Goal: Find specific page/section: Find specific page/section

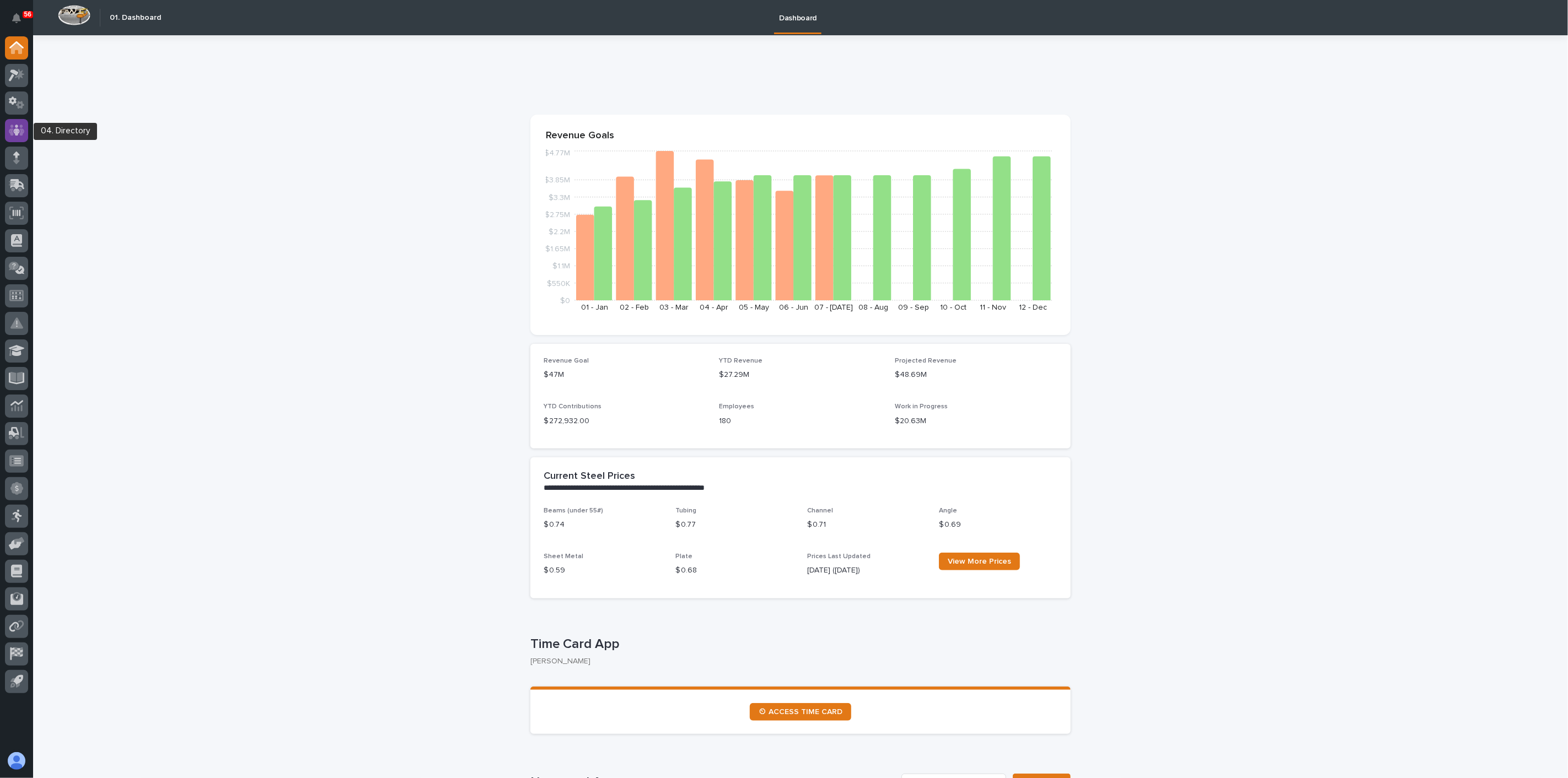
click at [15, 131] on icon at bounding box center [17, 130] width 16 height 13
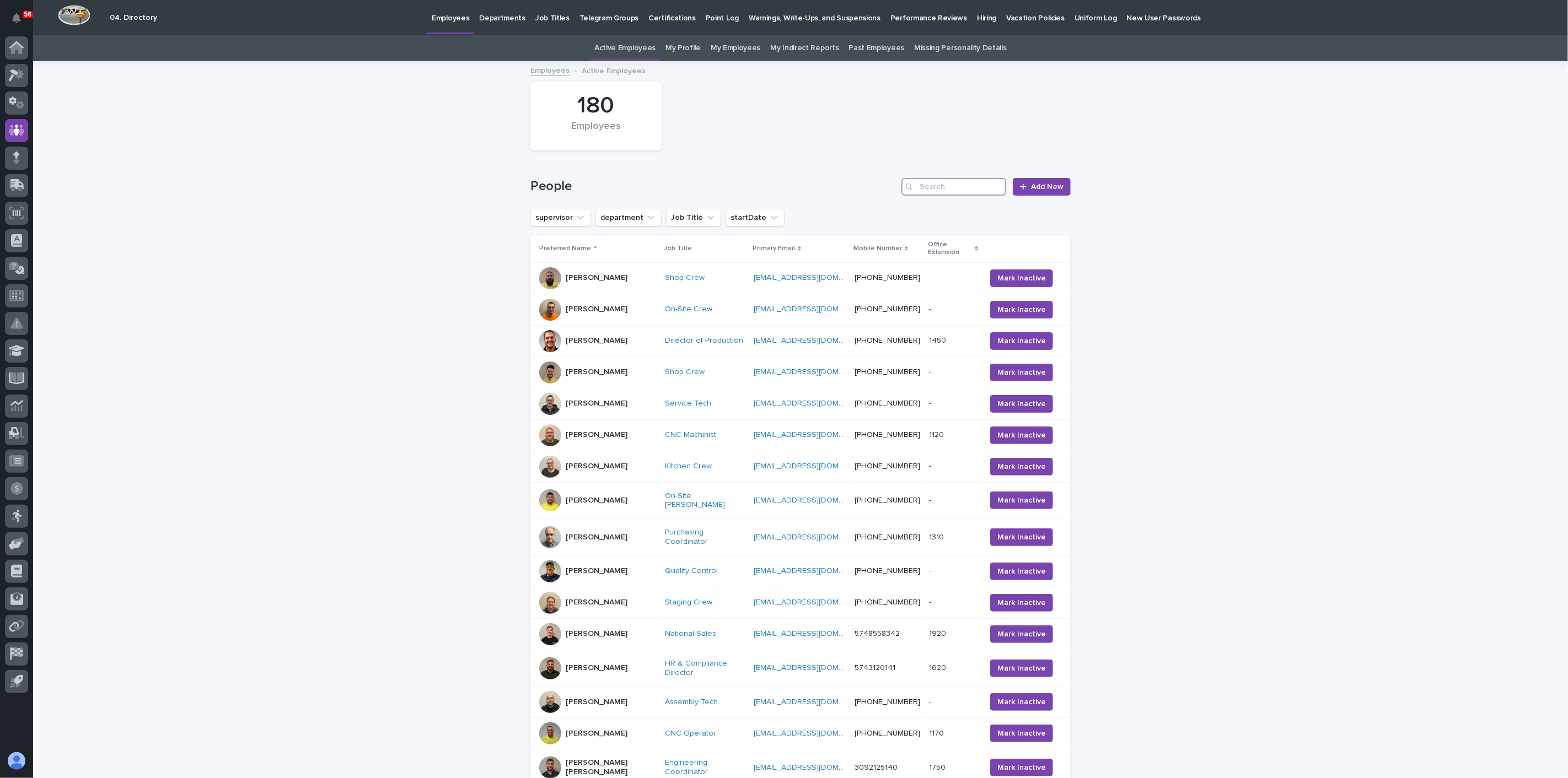
click at [926, 191] on input "Search" at bounding box center [953, 186] width 105 height 18
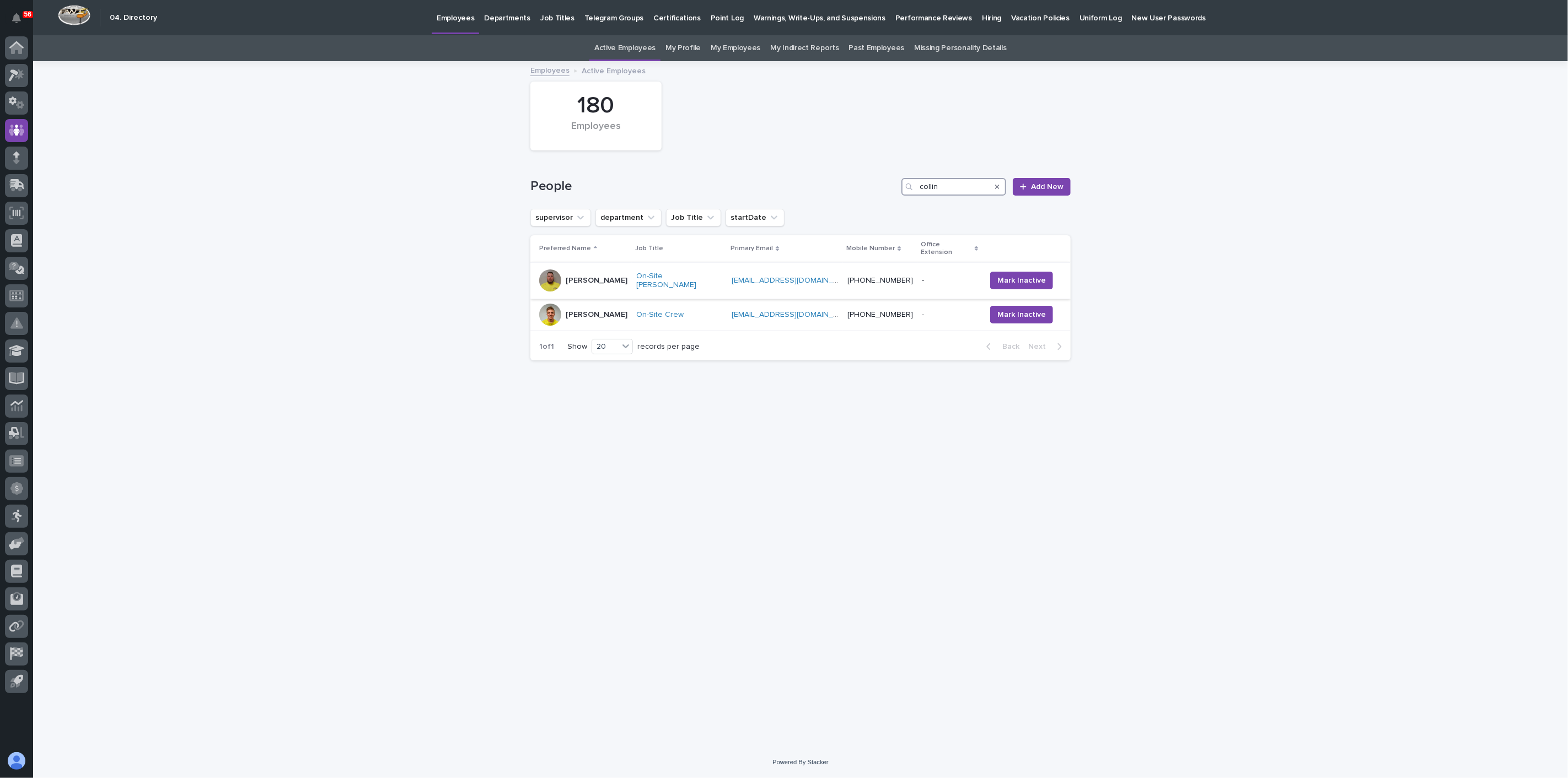
type input "collin"
click at [621, 271] on div "[PERSON_NAME]" at bounding box center [584, 281] width 88 height 22
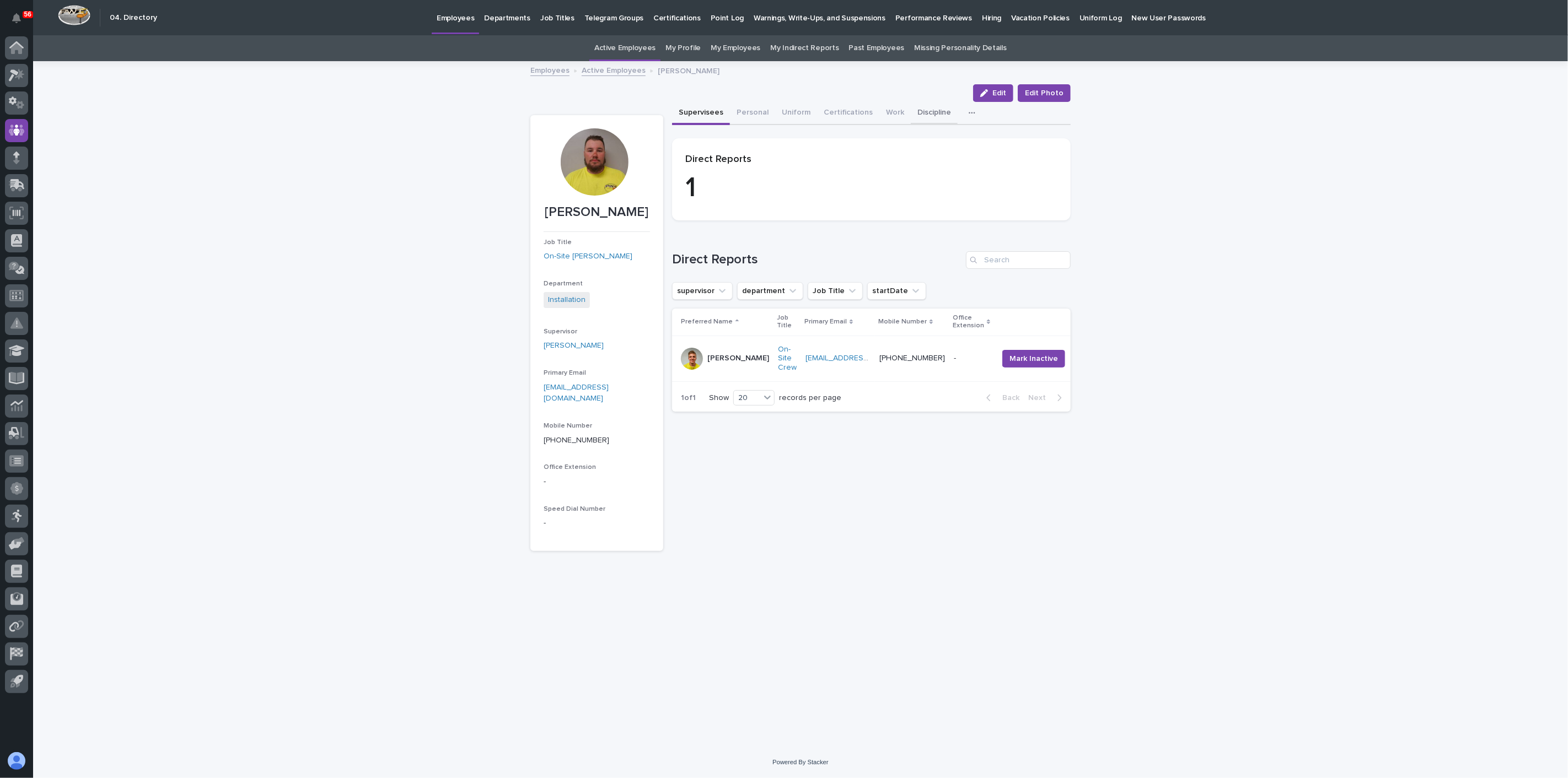
click at [929, 112] on button "Discipline" at bounding box center [934, 113] width 47 height 23
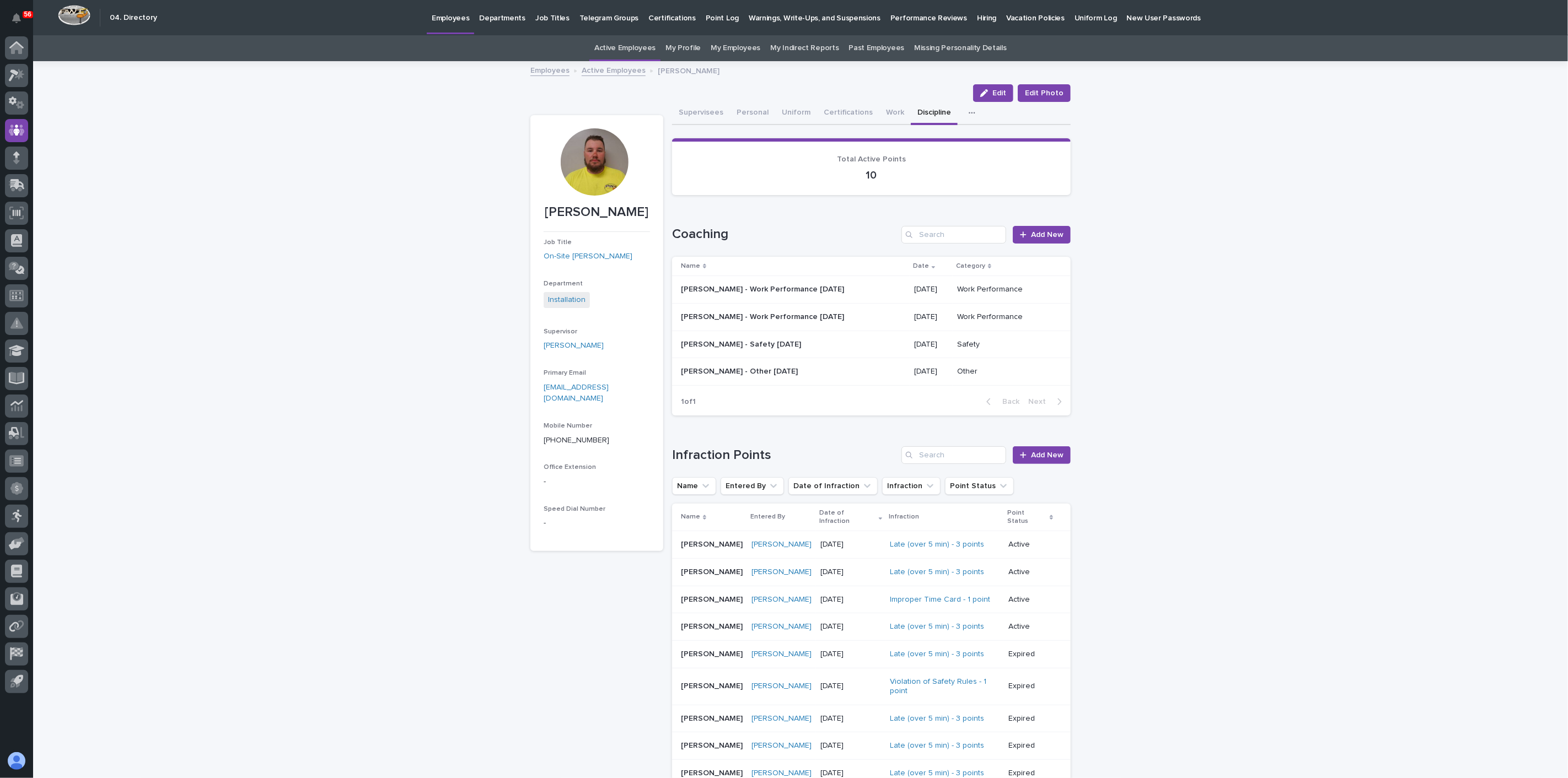
click at [825, 282] on div "[PERSON_NAME] - Work Performance [DATE] [PERSON_NAME] - Work Performance [DATE]" at bounding box center [793, 290] width 224 height 18
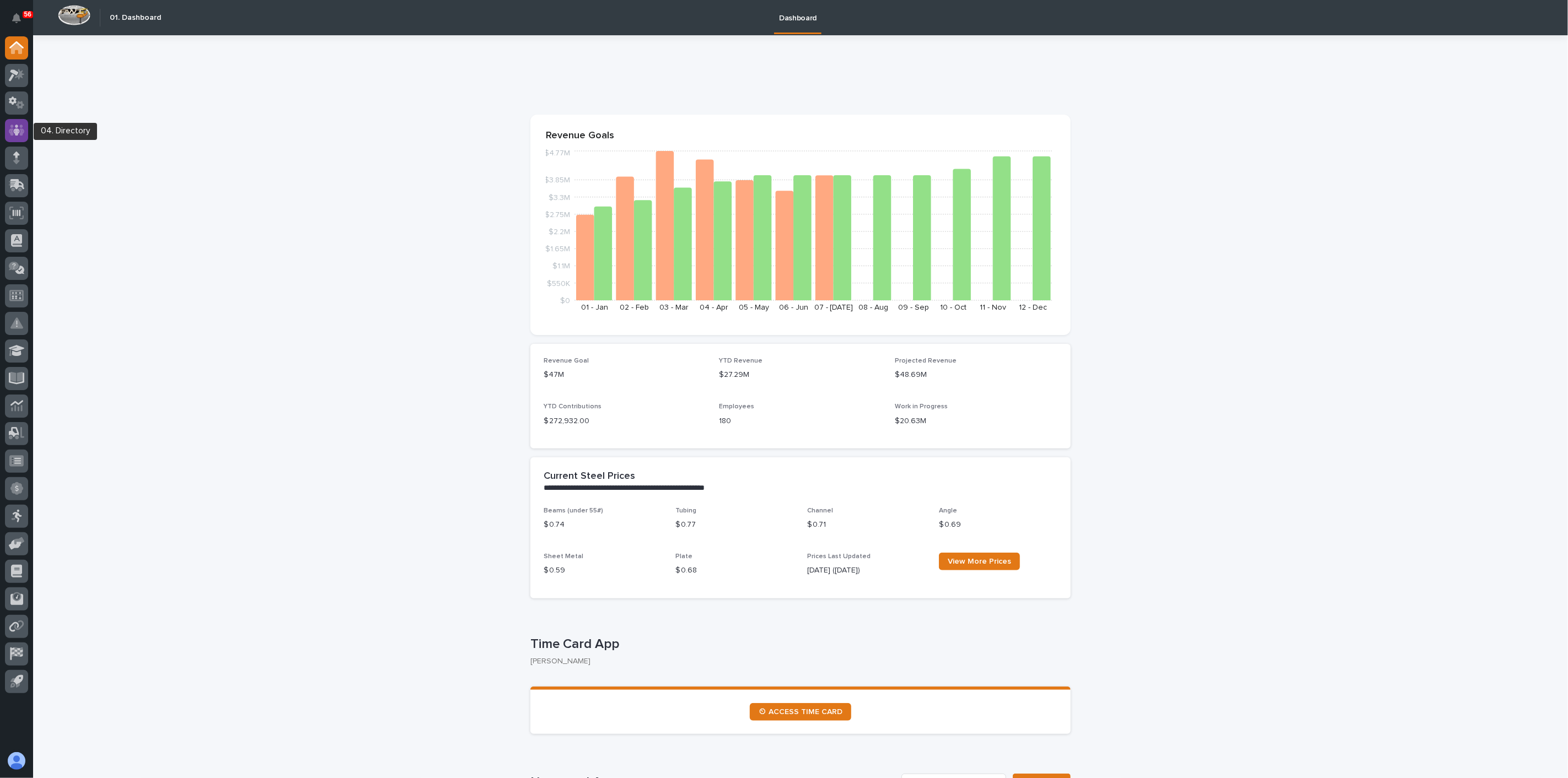
click at [18, 135] on icon at bounding box center [17, 130] width 16 height 13
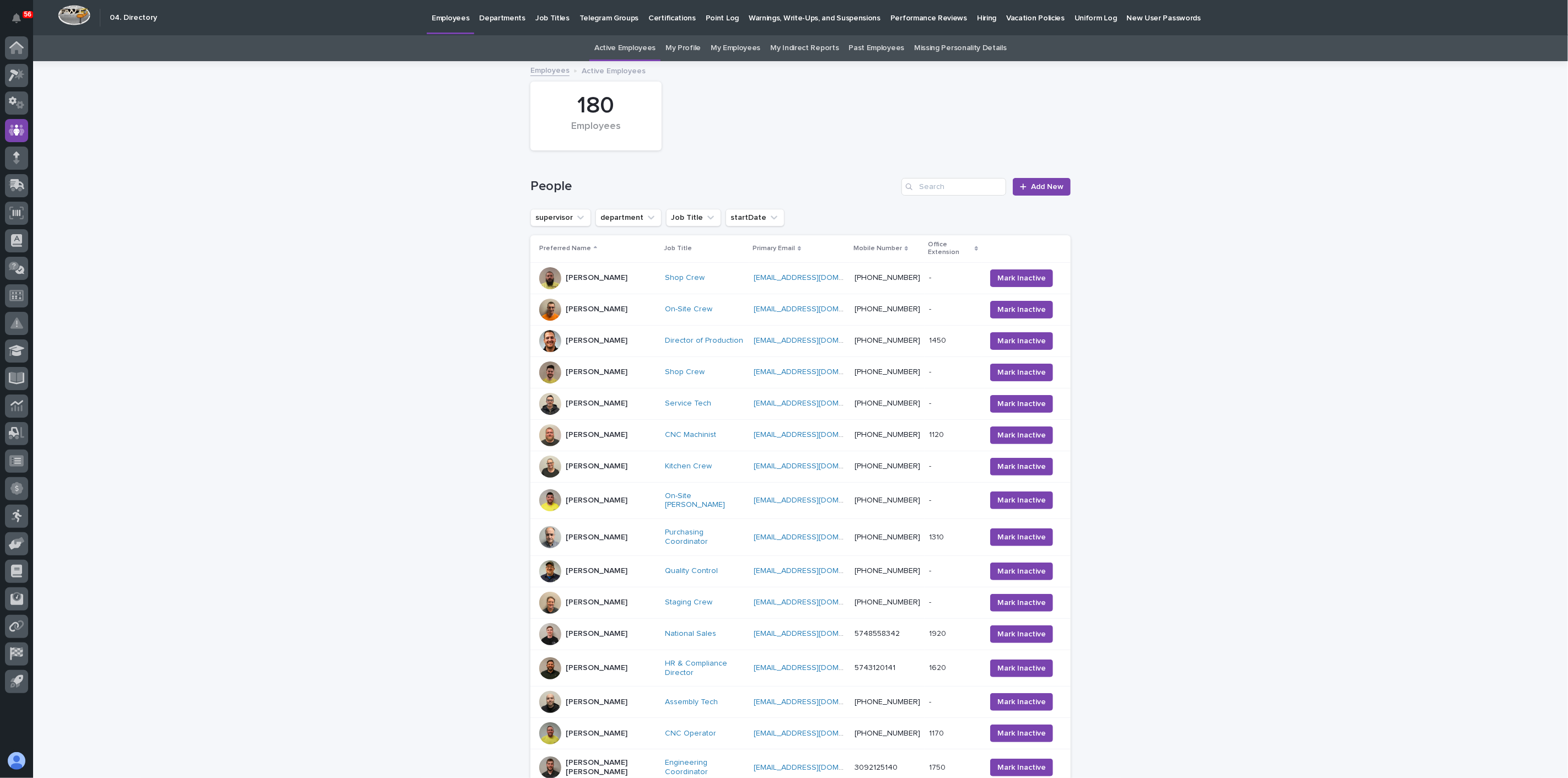
click at [977, 18] on p "Hiring" at bounding box center [986, 12] width 19 height 23
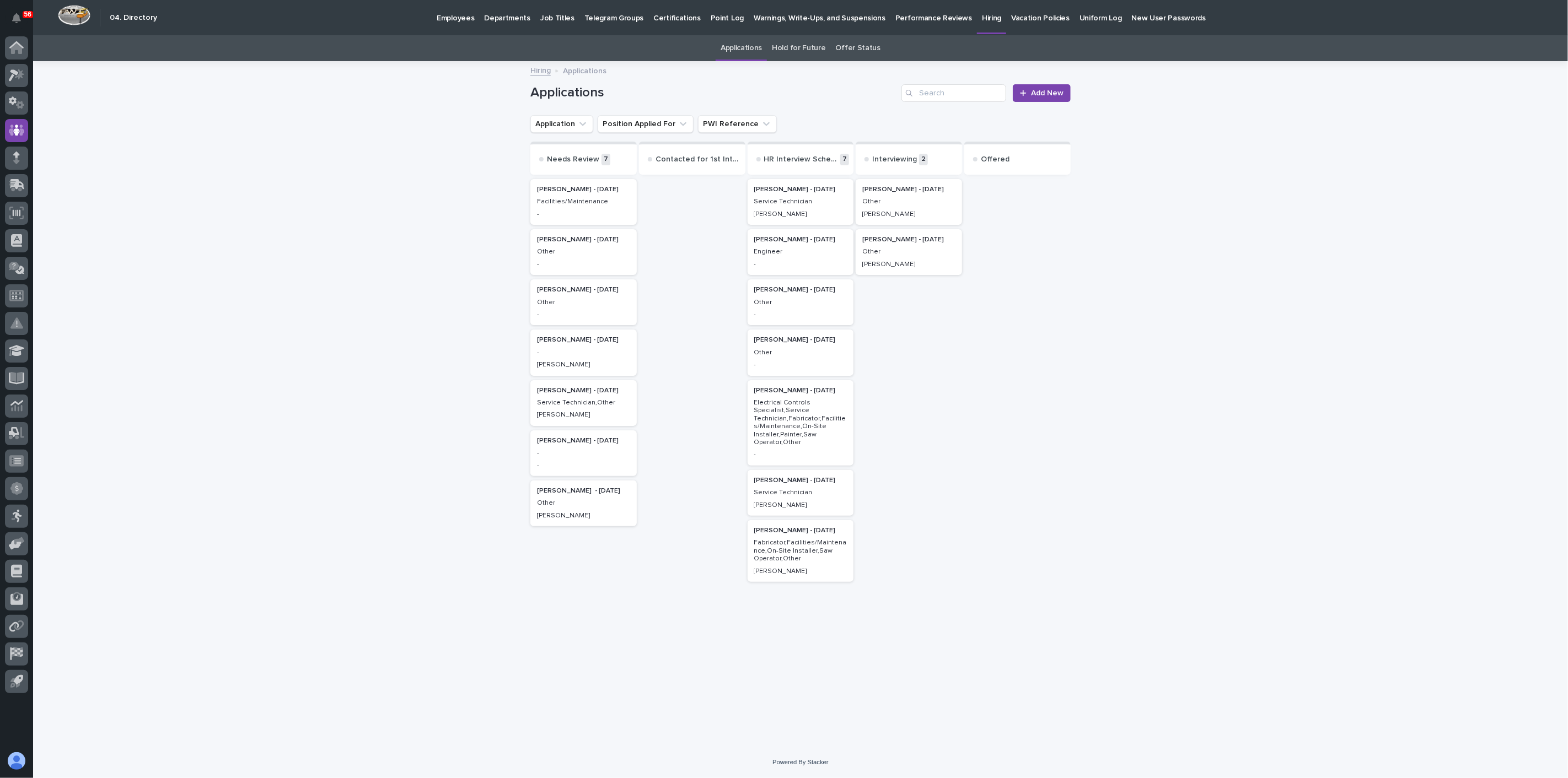
click at [819, 206] on div "Jerred Surma - 08/11/25 Service Technician Brandon Hershberger" at bounding box center [801, 202] width 107 height 46
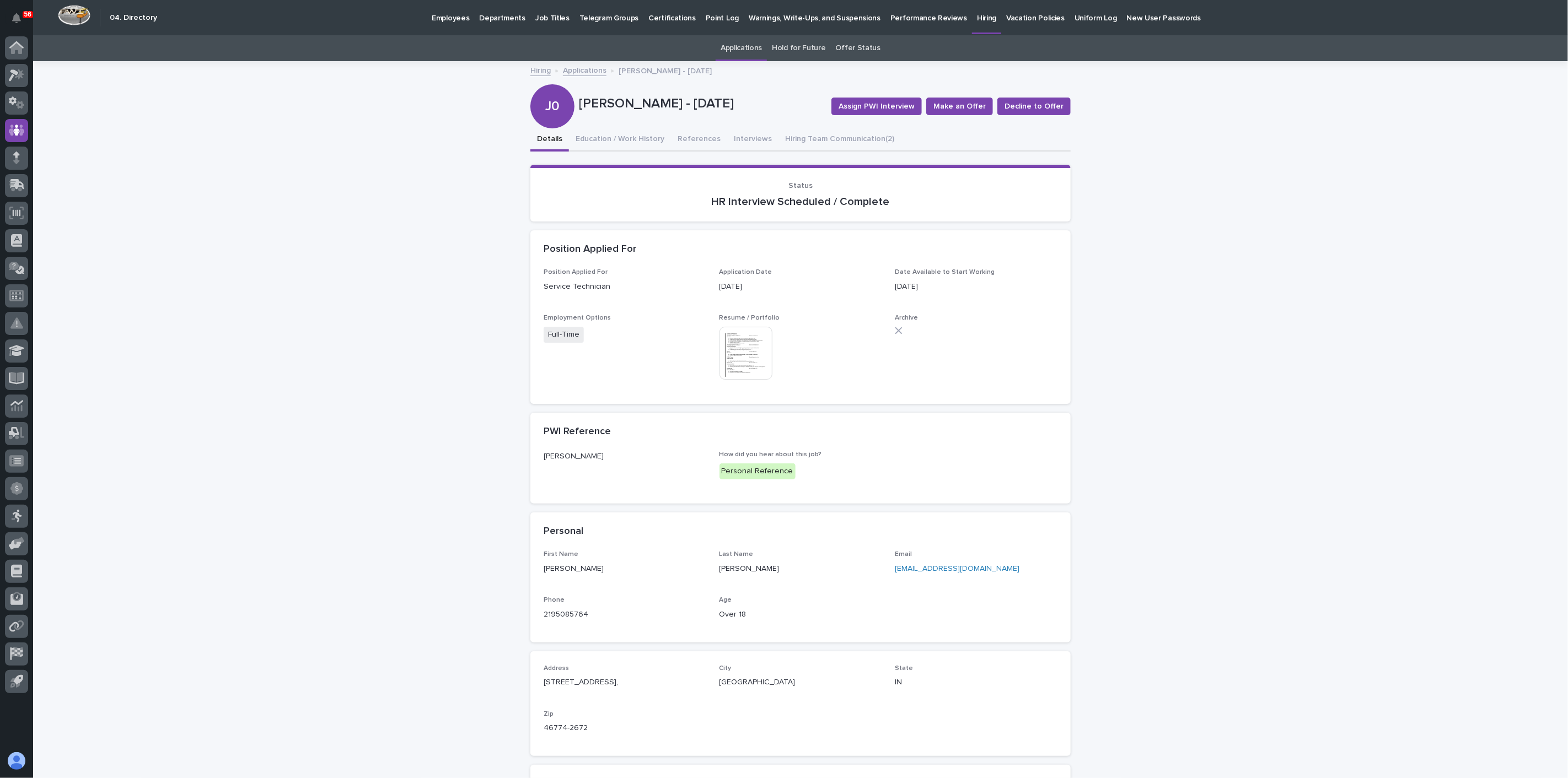
click at [739, 355] on img at bounding box center [746, 353] width 53 height 53
